Goal: Task Accomplishment & Management: Manage account settings

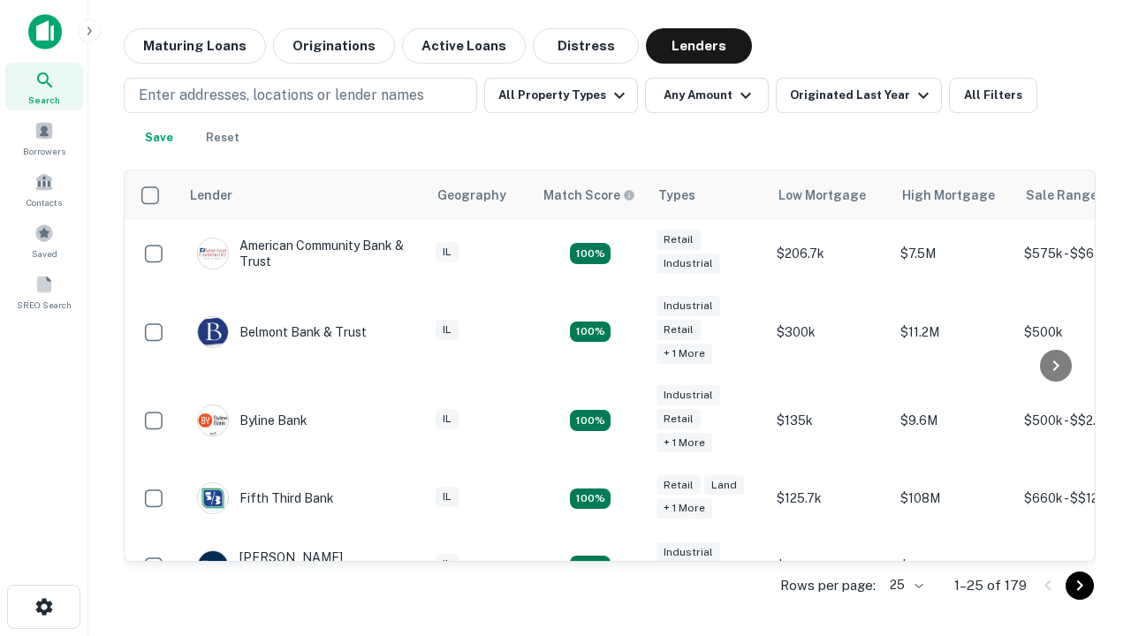
click at [1080, 585] on icon "Go to next page" at bounding box center [1079, 585] width 21 height 21
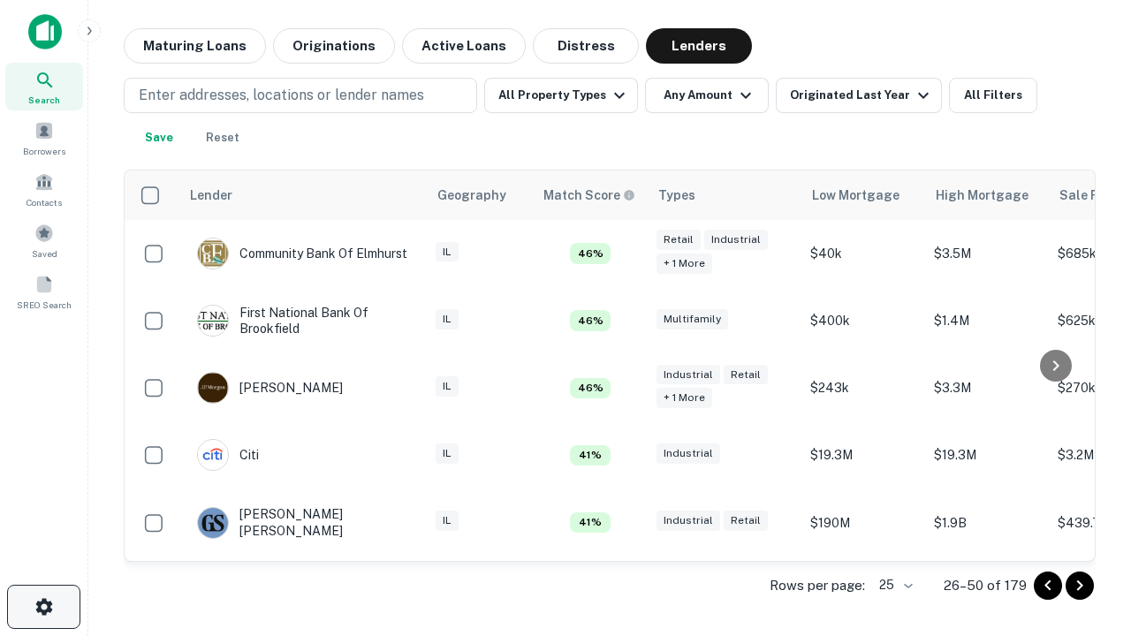
click at [43, 607] on icon "button" at bounding box center [44, 606] width 21 height 21
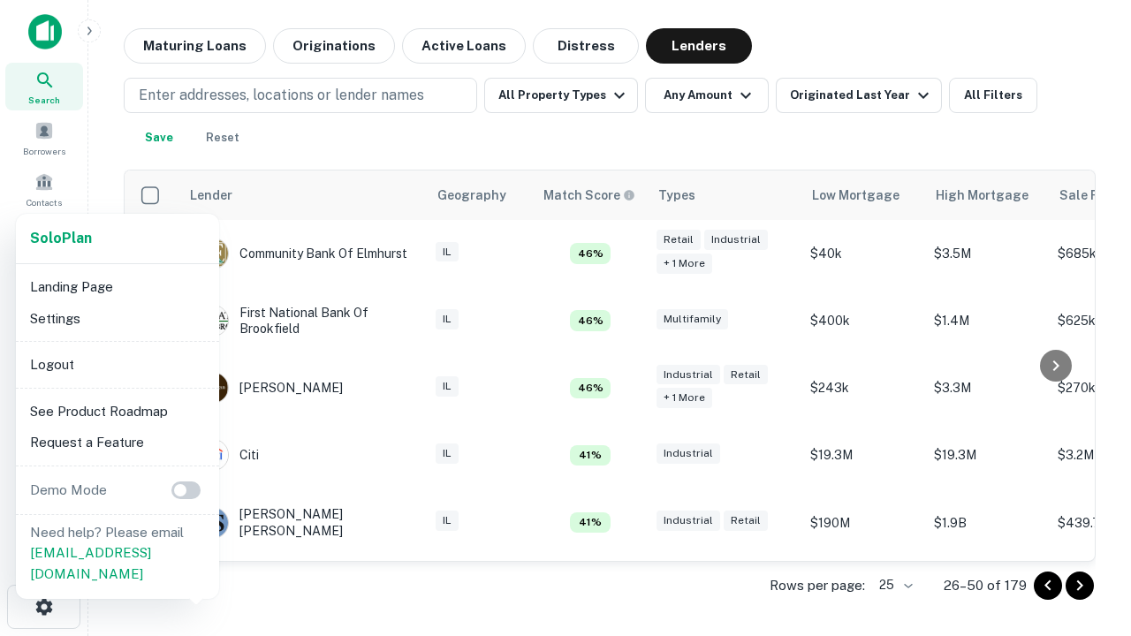
click at [117, 364] on li "Logout" at bounding box center [117, 365] width 189 height 32
